Goal: Transaction & Acquisition: Purchase product/service

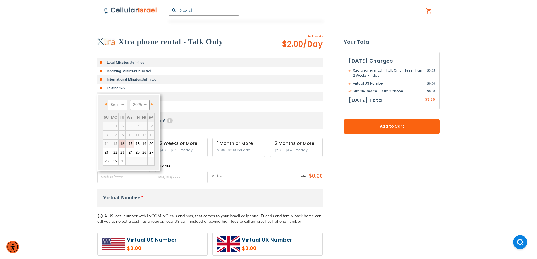
click at [130, 142] on link "17" at bounding box center [130, 144] width 8 height 8
type input "[DATE]"
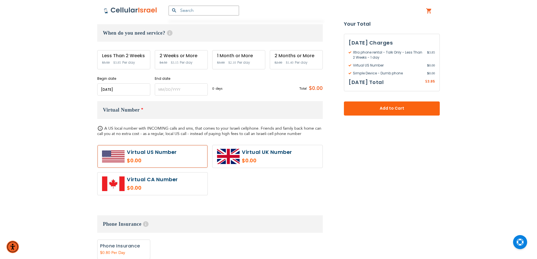
scroll to position [188, 0]
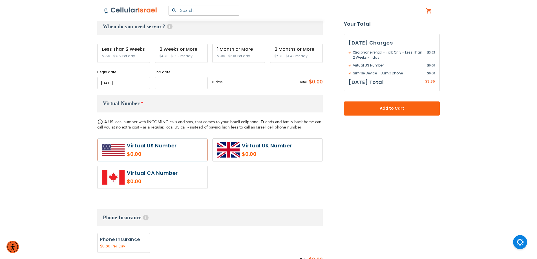
click at [173, 81] on input "name" at bounding box center [181, 83] width 53 height 12
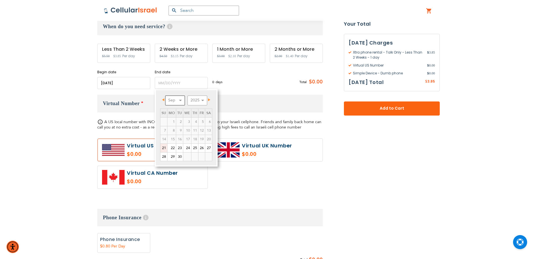
click at [183, 100] on select "Sep Oct Nov Dec" at bounding box center [175, 101] width 20 height 10
click at [173, 149] on link "20" at bounding box center [171, 148] width 8 height 8
type input "[DATE]"
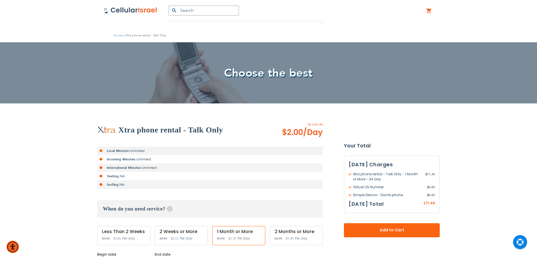
scroll to position [0, 0]
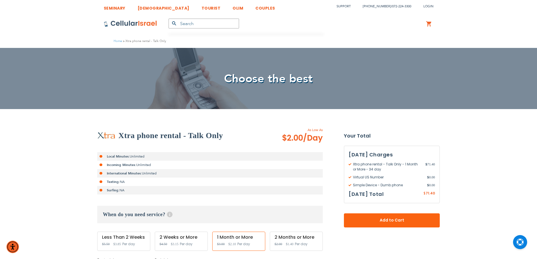
click at [133, 21] on img at bounding box center [131, 23] width 54 height 7
